Goal: Task Accomplishment & Management: Use online tool/utility

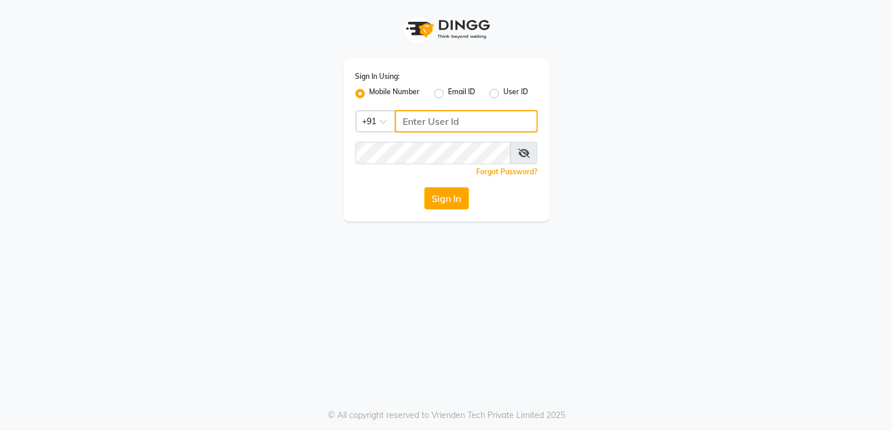
drag, startPoint x: 437, startPoint y: 114, endPoint x: 444, endPoint y: 135, distance: 22.2
click at [437, 114] on input "Username" at bounding box center [466, 121] width 143 height 22
type input "9136266936"
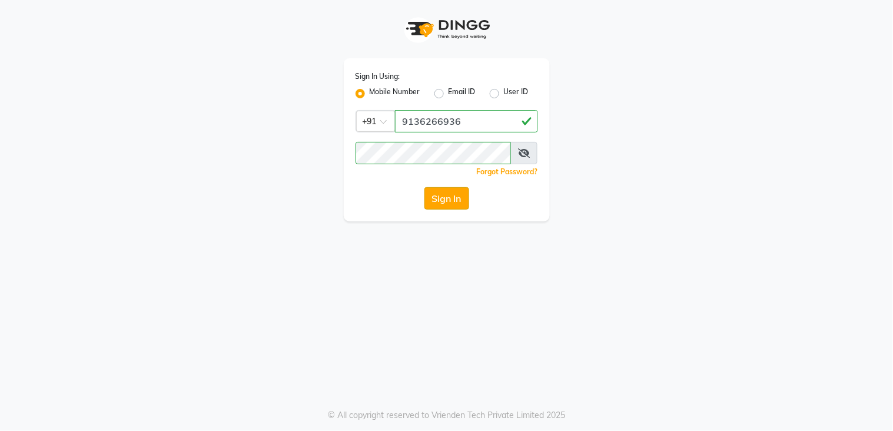
click at [458, 195] on button "Sign In" at bounding box center [446, 198] width 45 height 22
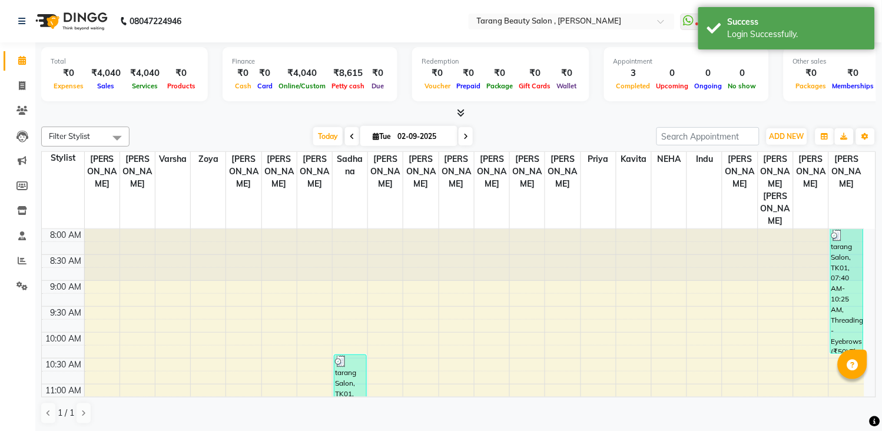
select select "en"
click at [22, 85] on icon at bounding box center [22, 85] width 6 height 9
select select "service"
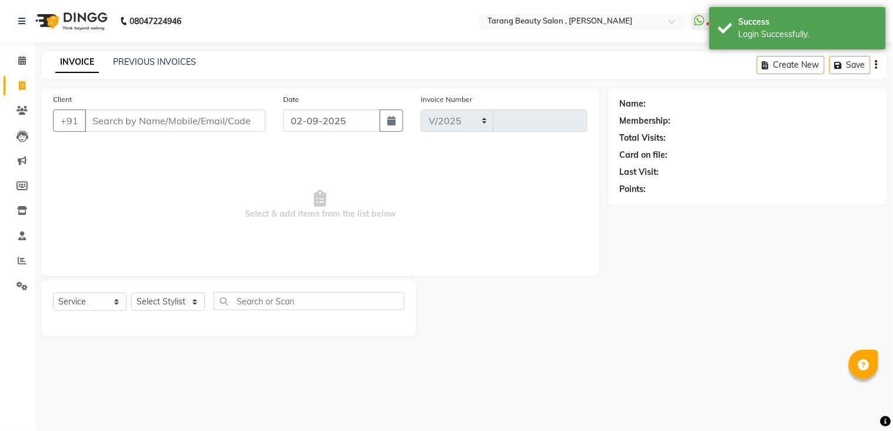
select select "5133"
type input "3065"
click at [383, 124] on button "button" at bounding box center [392, 120] width 24 height 22
select select "9"
select select "2025"
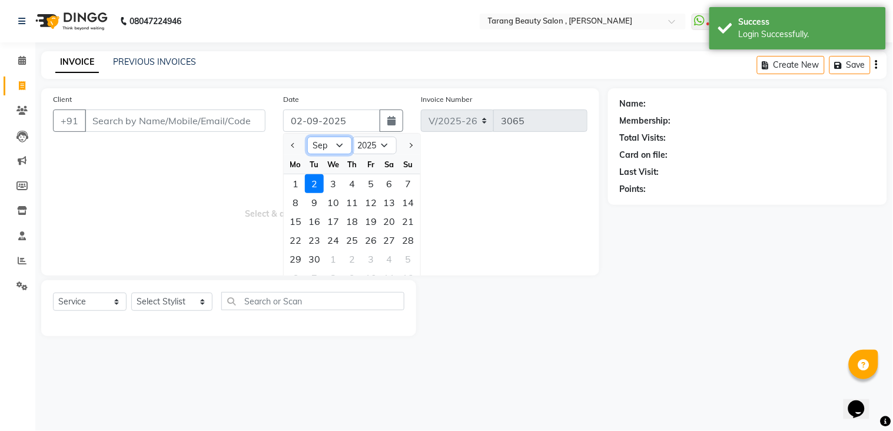
click at [345, 145] on select "Jan Feb Mar Apr May Jun [DATE] Aug Sep Oct Nov Dec" at bounding box center [329, 146] width 45 height 18
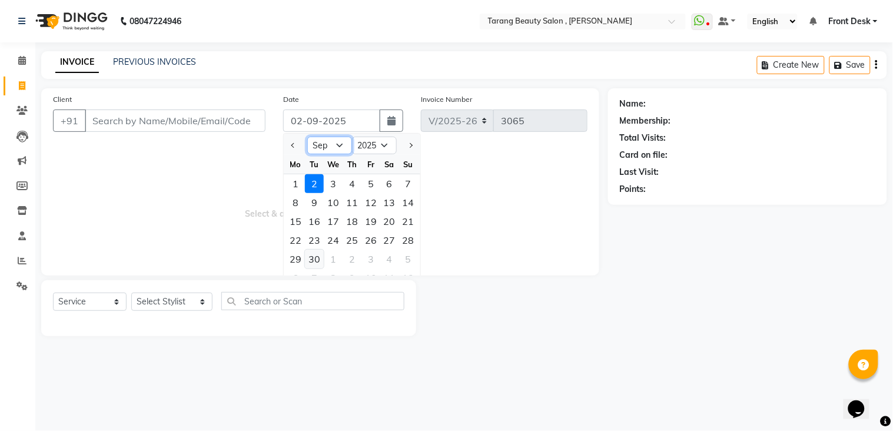
select select "8"
click at [307, 137] on select "Jan Feb Mar Apr May Jun [DATE] Aug Sep Oct Nov Dec" at bounding box center [329, 146] width 45 height 18
click at [404, 256] on div "31" at bounding box center [408, 259] width 19 height 19
type input "[DATE]"
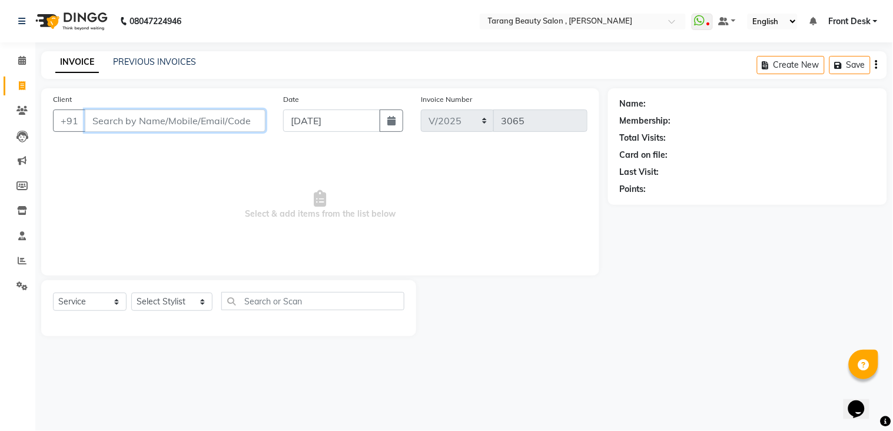
click at [188, 124] on input "Client" at bounding box center [175, 120] width 181 height 22
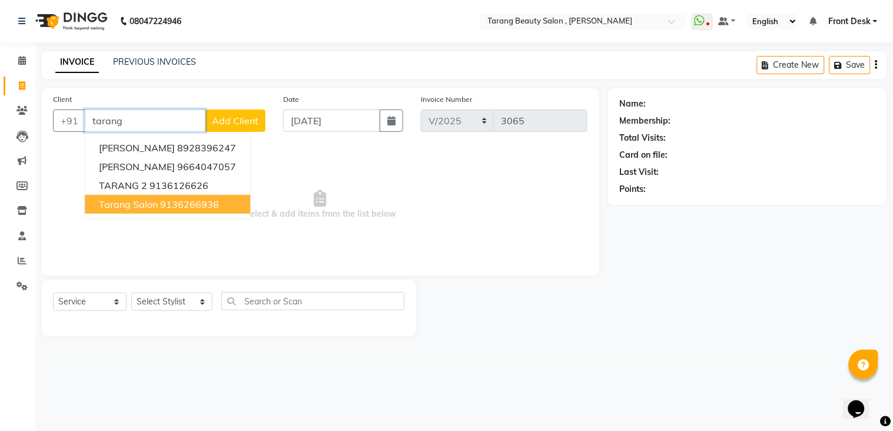
click at [156, 197] on button "tarang Salon 9136266936" at bounding box center [167, 204] width 165 height 19
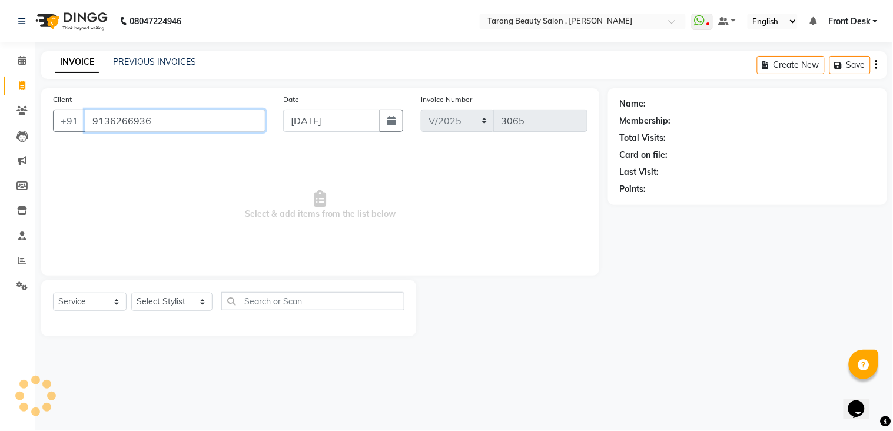
type input "9136266936"
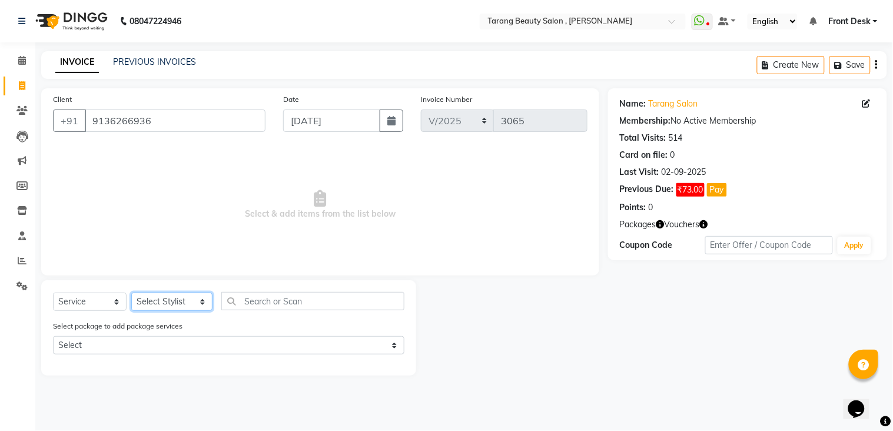
click at [145, 301] on select "Select Stylist [PERSON_NAME] [PERSON_NAME] [PERSON_NAME] KHAMDARE [PERSON_NAME]…" at bounding box center [171, 302] width 81 height 18
select select "33033"
click at [131, 293] on select "Select Stylist [PERSON_NAME] [PERSON_NAME] [PERSON_NAME] KHAMDARE [PERSON_NAME]…" at bounding box center [171, 302] width 81 height 18
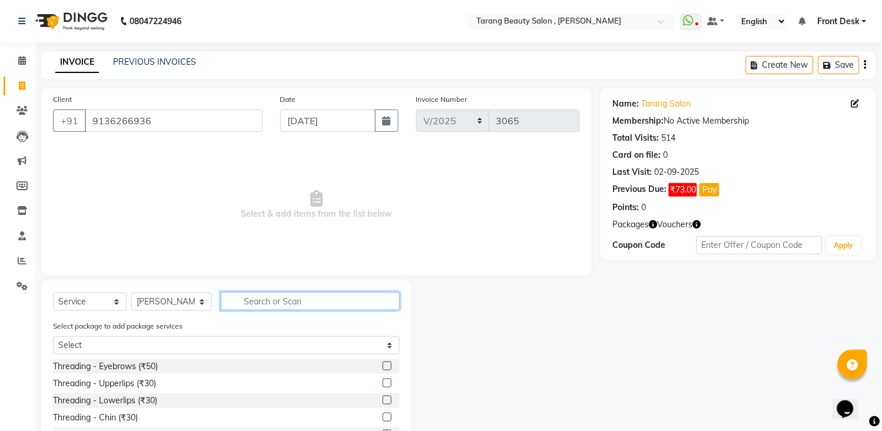
click at [285, 303] on input "text" at bounding box center [310, 301] width 179 height 18
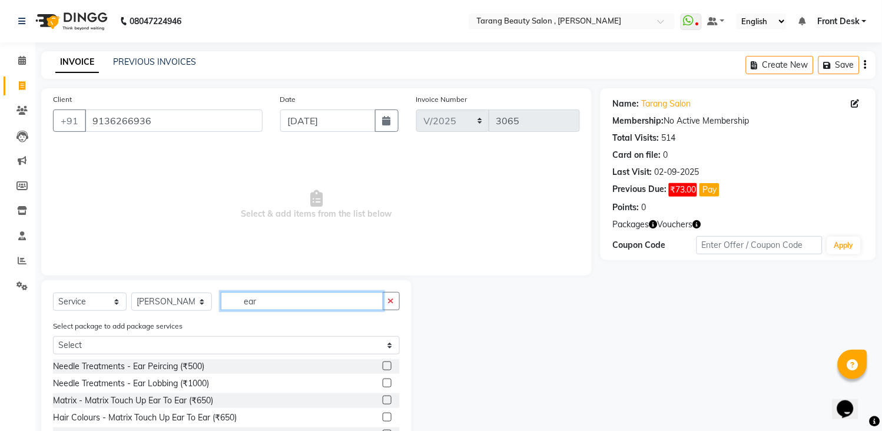
type input "ear"
click at [383, 384] on label at bounding box center [387, 383] width 9 height 9
click at [383, 384] on input "checkbox" at bounding box center [387, 384] width 8 height 8
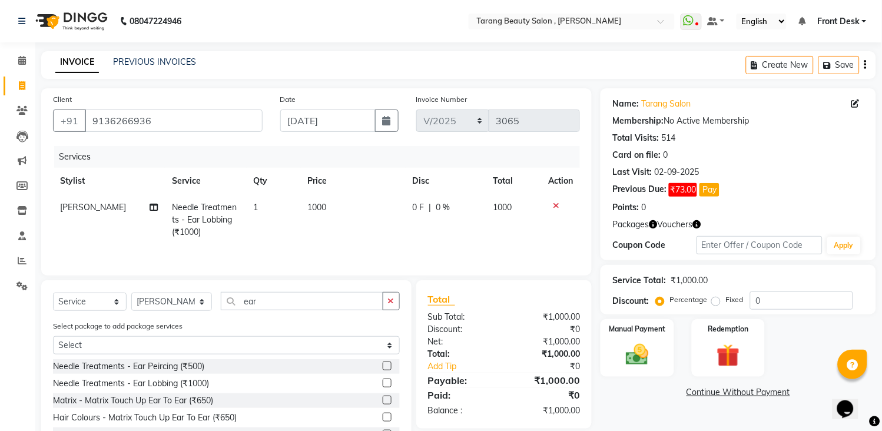
click at [372, 224] on td "1000" at bounding box center [353, 219] width 105 height 51
checkbox input "false"
select select "33033"
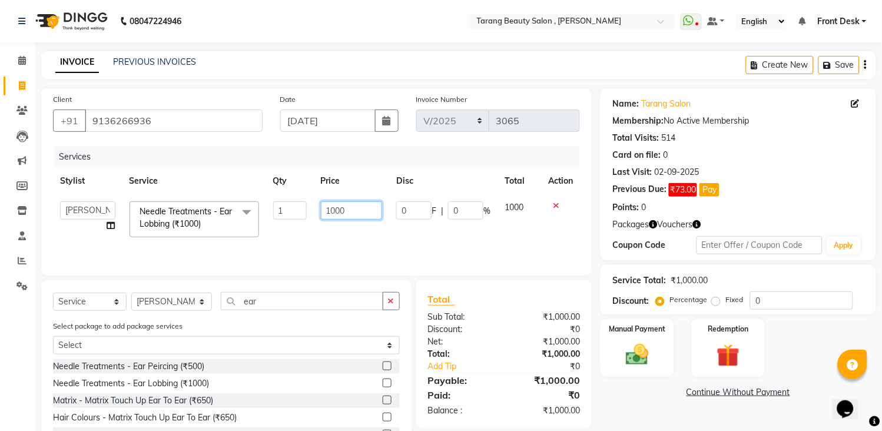
click at [371, 221] on td "1000" at bounding box center [352, 219] width 76 height 50
click at [368, 213] on input "1000" at bounding box center [352, 210] width 62 height 18
type input "1"
click at [369, 214] on input "number" at bounding box center [352, 210] width 62 height 18
click at [372, 219] on input "8" at bounding box center [352, 210] width 62 height 18
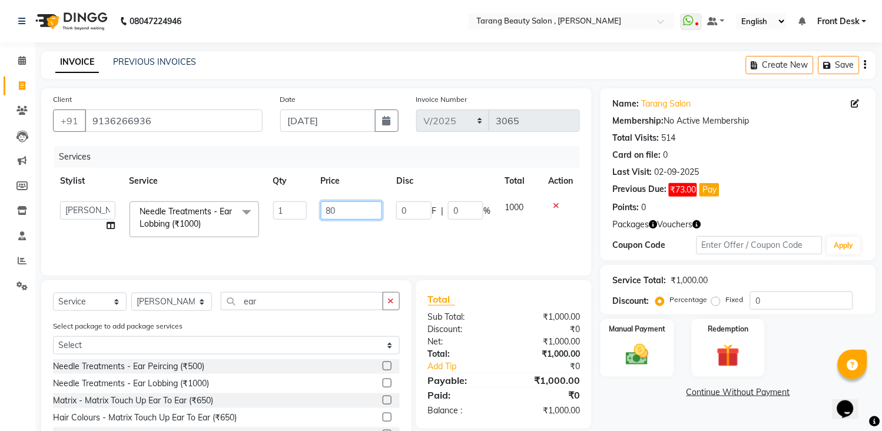
type input "800"
click at [379, 234] on td "800" at bounding box center [352, 219] width 76 height 50
select select "33033"
click at [642, 357] on img at bounding box center [637, 355] width 39 height 28
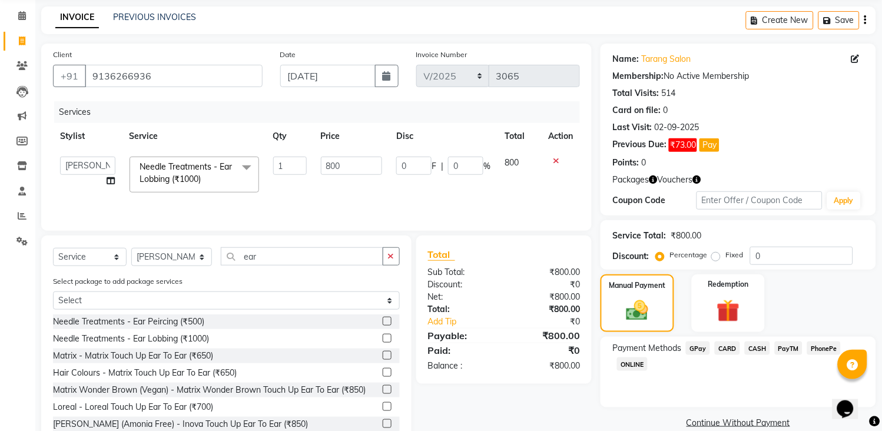
scroll to position [81, 0]
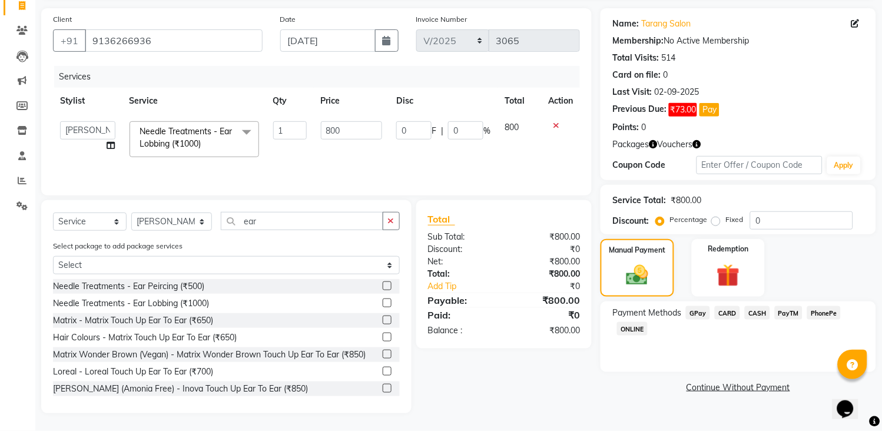
click at [702, 316] on span "GPay" at bounding box center [698, 313] width 24 height 14
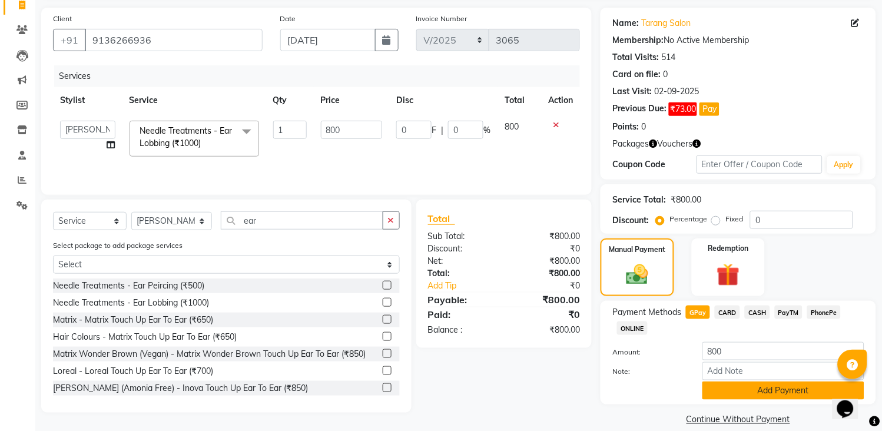
click at [789, 385] on button "Add Payment" at bounding box center [783, 390] width 162 height 18
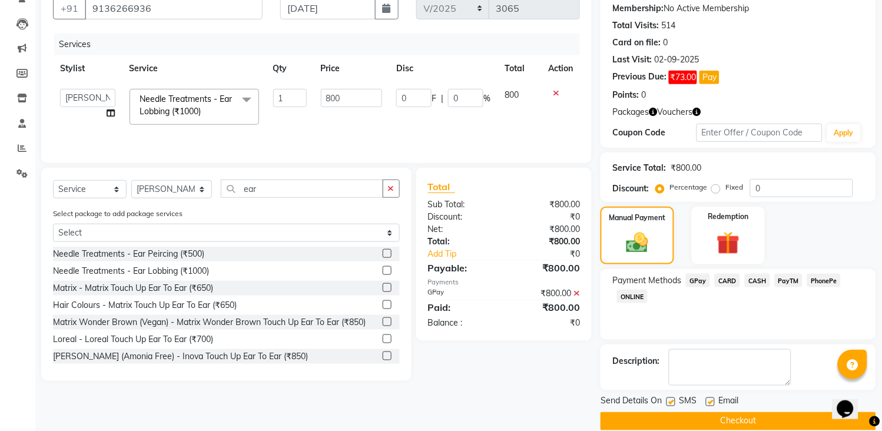
scroll to position [130, 0]
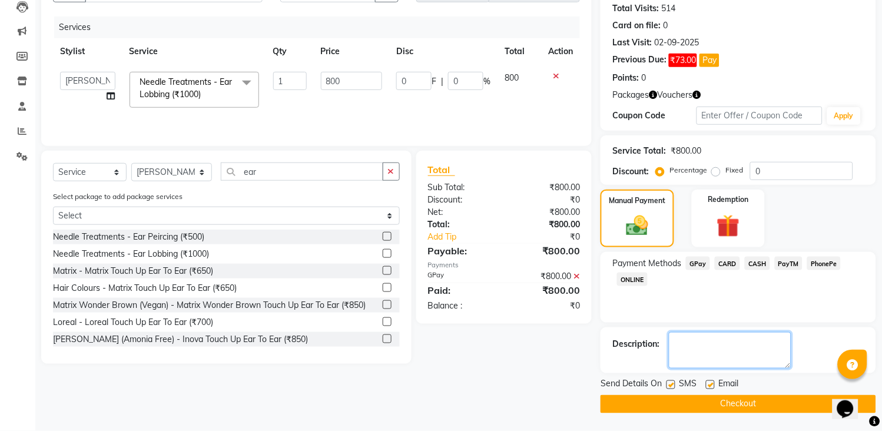
click at [689, 350] on textarea at bounding box center [730, 350] width 122 height 36
type textarea "[PERSON_NAME]"
click at [745, 403] on button "Checkout" at bounding box center [737, 404] width 275 height 18
